Goal: Ask a question

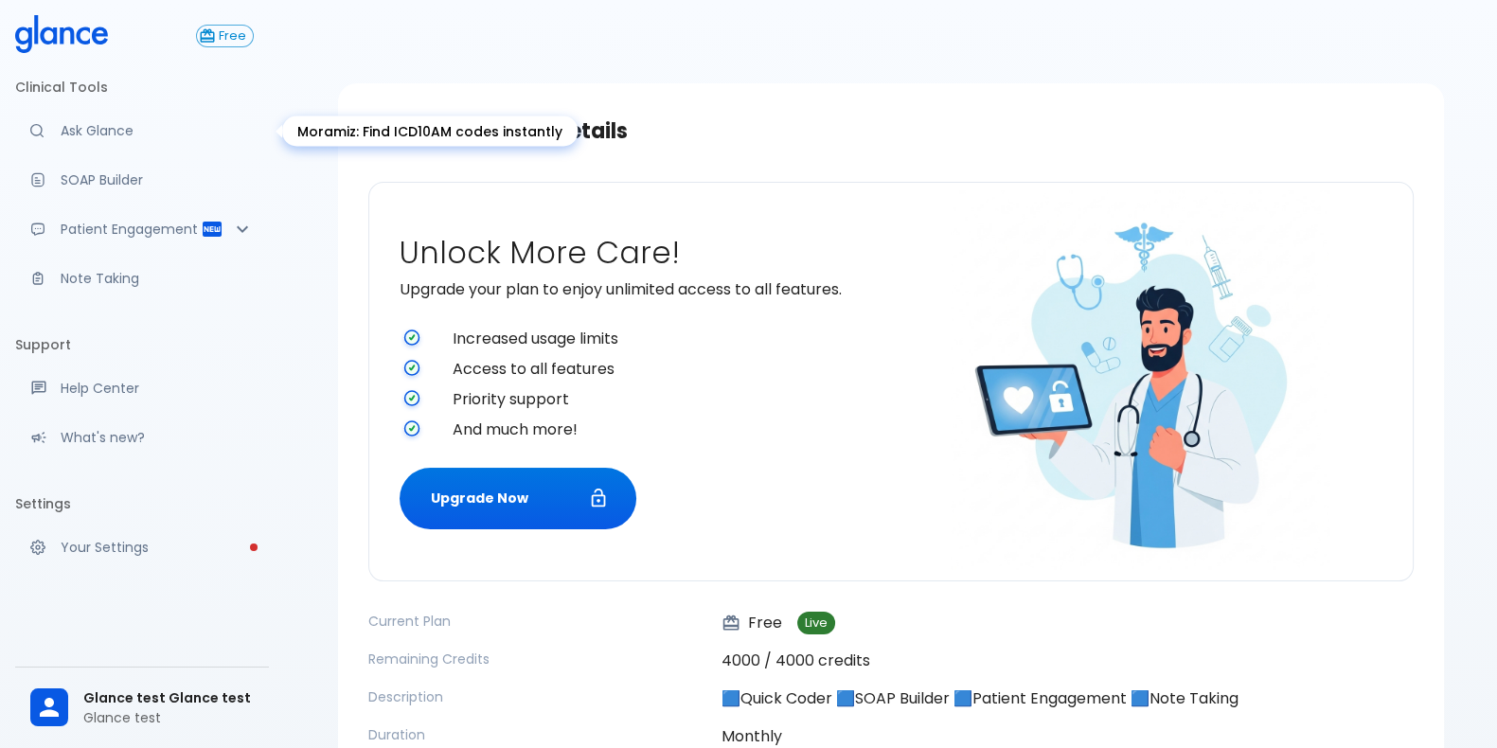
click at [142, 135] on p "Ask Glance" at bounding box center [157, 130] width 193 height 19
